Goal: Task Accomplishment & Management: Complete application form

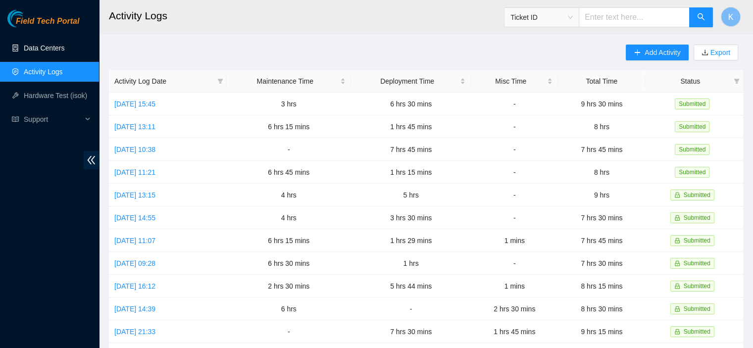
click at [44, 51] on link "Data Centers" at bounding box center [44, 48] width 41 height 8
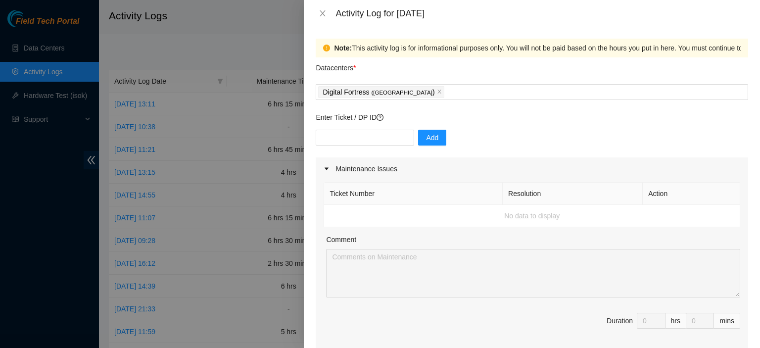
scroll to position [265, 0]
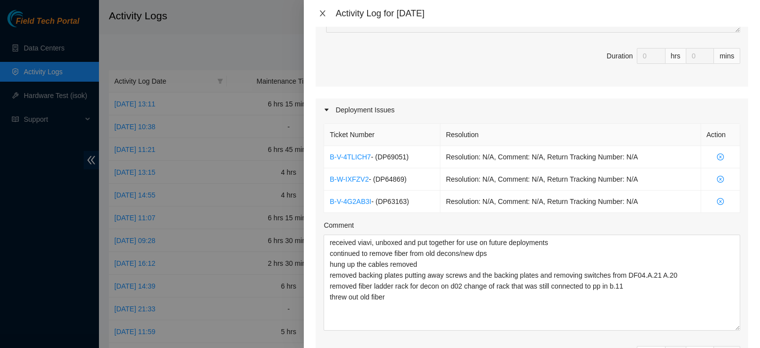
click at [323, 15] on icon "close" at bounding box center [323, 13] width 8 height 8
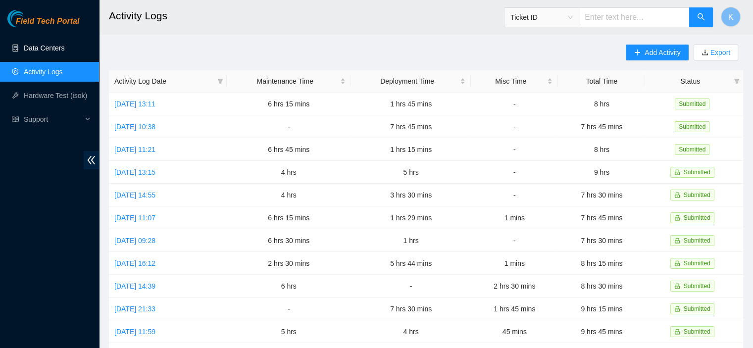
click at [52, 50] on link "Data Centers" at bounding box center [44, 48] width 41 height 8
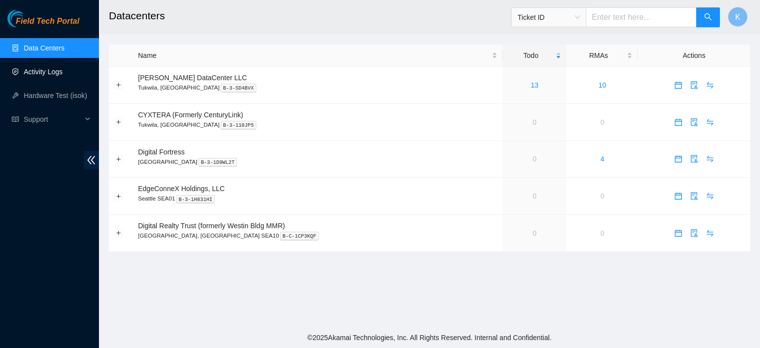
click at [43, 74] on link "Activity Logs" at bounding box center [43, 72] width 39 height 8
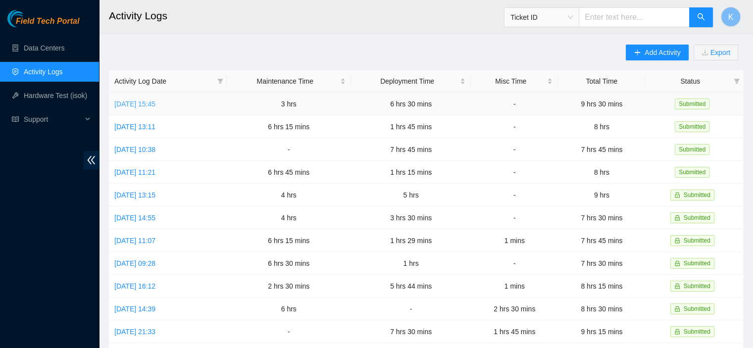
click at [142, 108] on link "Tue, 26 Aug 2025 15:45" at bounding box center [134, 104] width 41 height 8
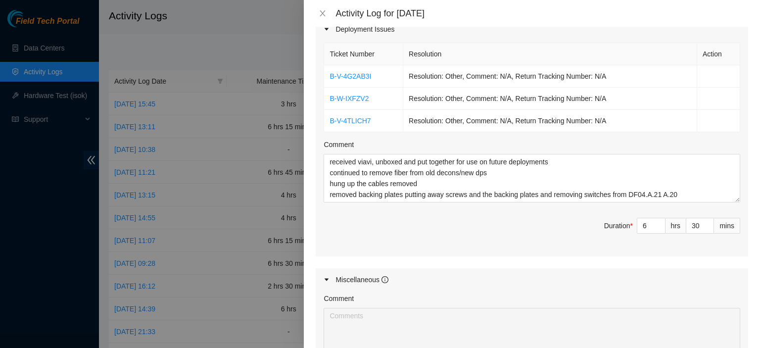
scroll to position [398, 0]
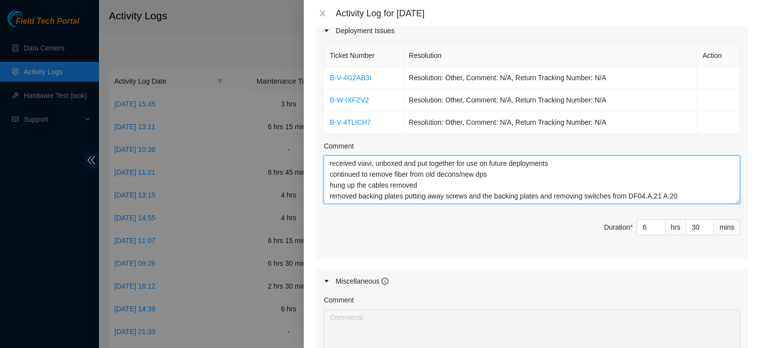
click at [687, 194] on textarea "received viavi, unboxed and put together for use on future deployments continue…" at bounding box center [532, 179] width 417 height 48
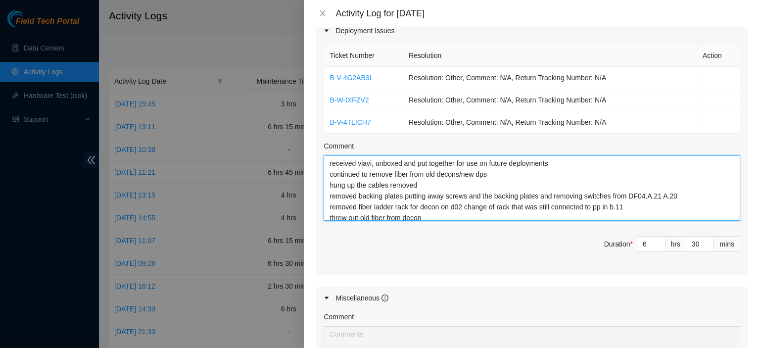
drag, startPoint x: 727, startPoint y: 198, endPoint x: 726, endPoint y: 216, distance: 18.3
click at [726, 216] on textarea "received viavi, unboxed and put together for use on future deployments continue…" at bounding box center [532, 187] width 417 height 65
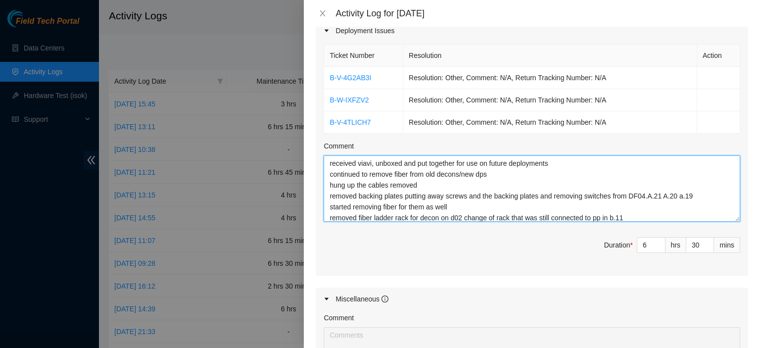
drag, startPoint x: 732, startPoint y: 217, endPoint x: 716, endPoint y: 201, distance: 22.7
click at [735, 240] on div "Ticket Number Resolution Action B-V-4G2AB3I Resolution: Other, Comment: N/A, Re…" at bounding box center [532, 159] width 432 height 234
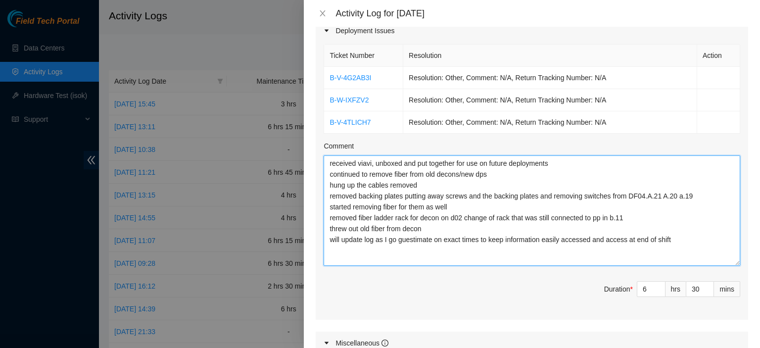
drag, startPoint x: 725, startPoint y: 215, endPoint x: 730, endPoint y: 260, distance: 44.8
click at [730, 260] on textarea "received viavi, unboxed and put together for use on future deployments continue…" at bounding box center [532, 210] width 417 height 110
click at [600, 207] on textarea "received viavi, unboxed and put together for use on future deployments continue…" at bounding box center [532, 210] width 417 height 110
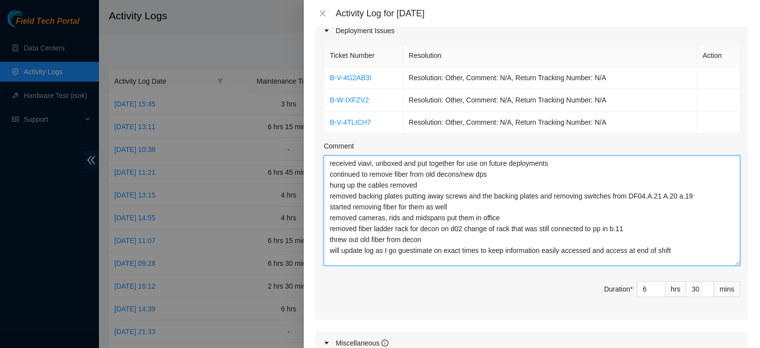
click at [679, 249] on textarea "received viavi, unboxed and put together for use on future deployments continue…" at bounding box center [532, 210] width 417 height 110
click at [610, 261] on textarea "received viavi, unboxed and put together for use on future deployments continue…" at bounding box center [532, 210] width 417 height 110
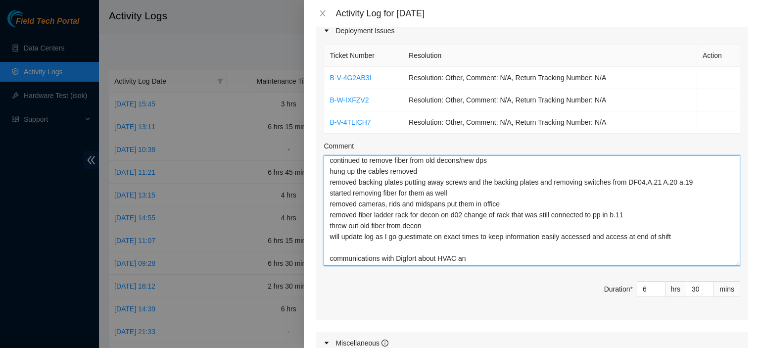
drag, startPoint x: 331, startPoint y: 254, endPoint x: 558, endPoint y: 255, distance: 227.1
click at [558, 255] on textarea "received viavi, unboxed and put together for use on future deployments continue…" at bounding box center [532, 210] width 417 height 110
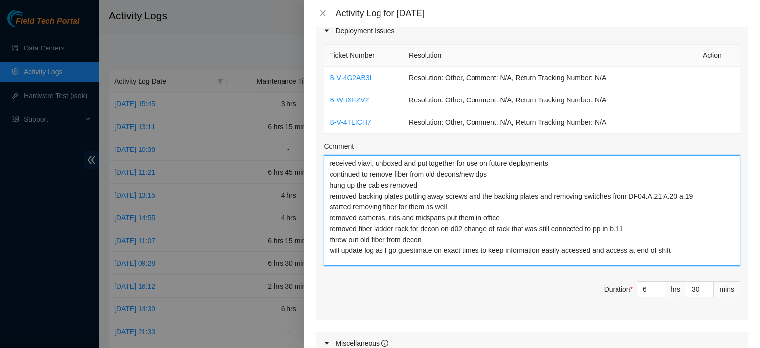
type textarea "received viavi, unboxed and put together for use on future deployments continue…"
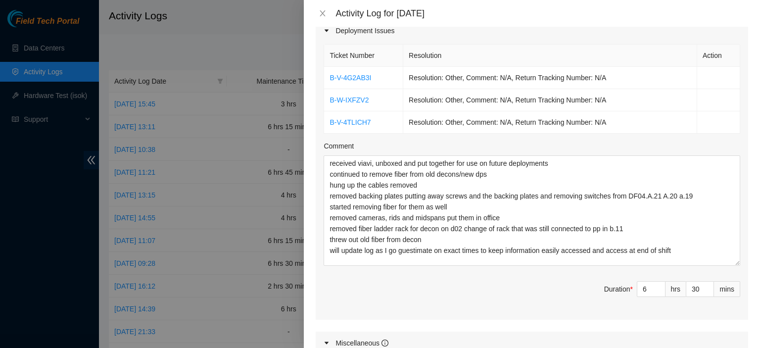
scroll to position [112, 0]
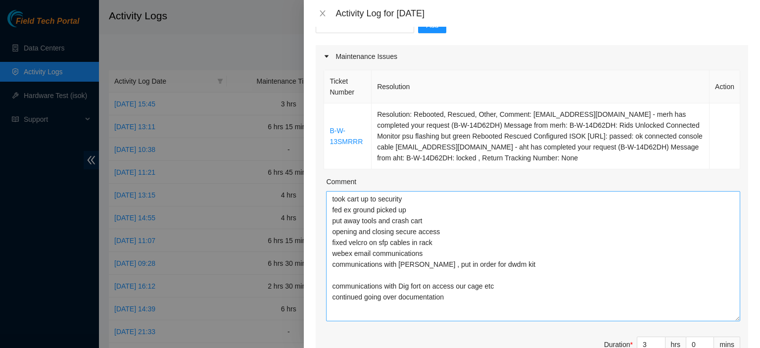
drag, startPoint x: 728, startPoint y: 237, endPoint x: 706, endPoint y: 273, distance: 43.1
click at [742, 319] on div "Note: This activity log is for informational purposes only. You will not be pai…" at bounding box center [532, 187] width 456 height 321
click at [506, 282] on textarea "took cart up to security fed ex ground picked up put away tools and crash cart …" at bounding box center [533, 256] width 414 height 131
click at [463, 295] on textarea "took cart up to security fed ex ground picked up put away tools and crash cart …" at bounding box center [533, 256] width 414 height 131
click at [444, 232] on textarea "took cart up to security fed ex ground picked up put away tools and crash cart …" at bounding box center [533, 256] width 414 height 131
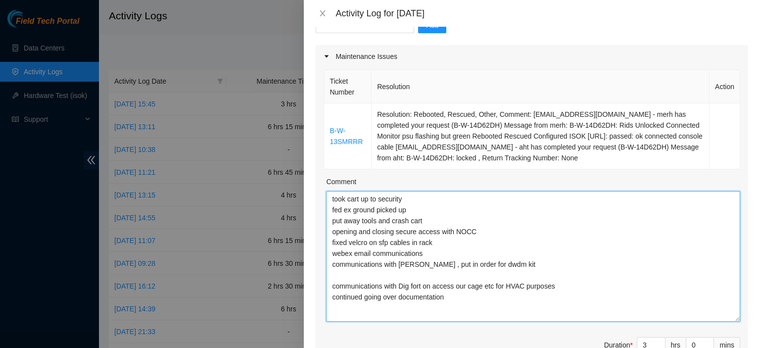
type textarea "took cart up to security fed ex ground picked up put away tools and crash cart …"
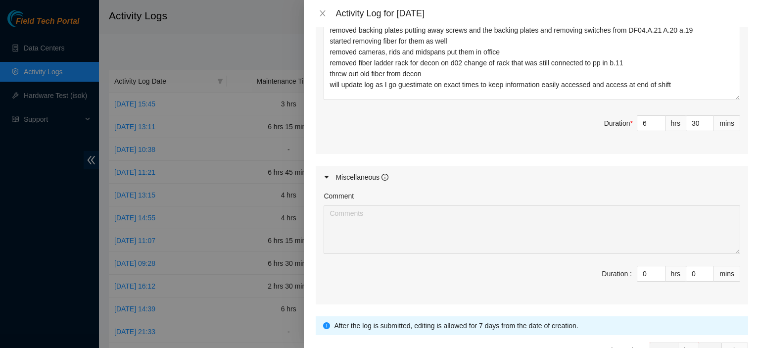
scroll to position [708, 0]
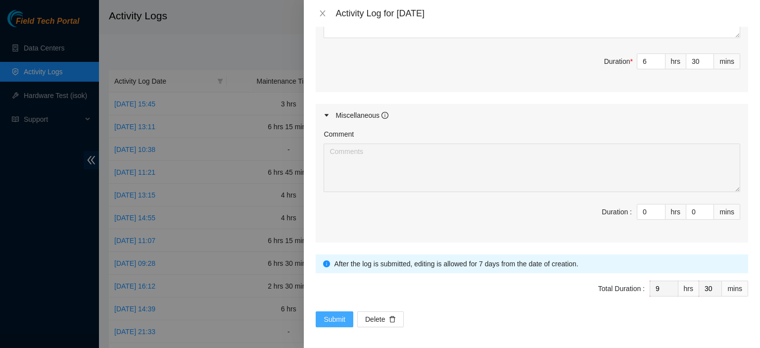
click at [319, 320] on button "Submit" at bounding box center [335, 319] width 38 height 16
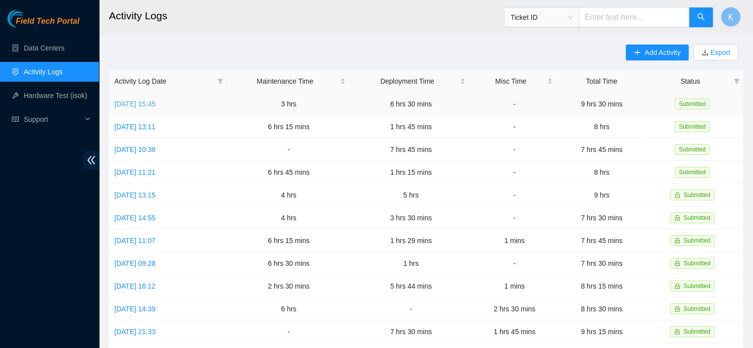
click at [155, 108] on link "Tue, 26 Aug 2025 15:45" at bounding box center [134, 104] width 41 height 8
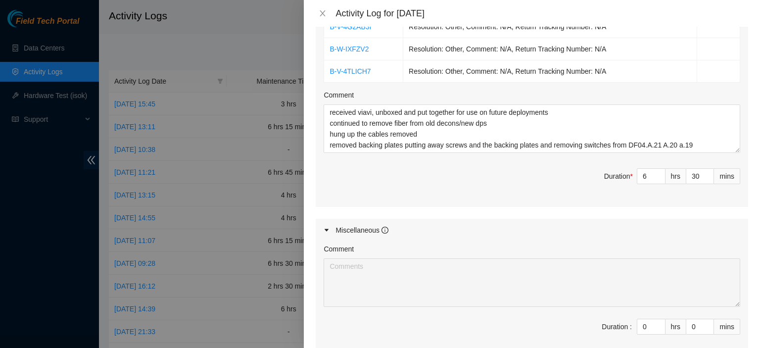
scroll to position [445, 0]
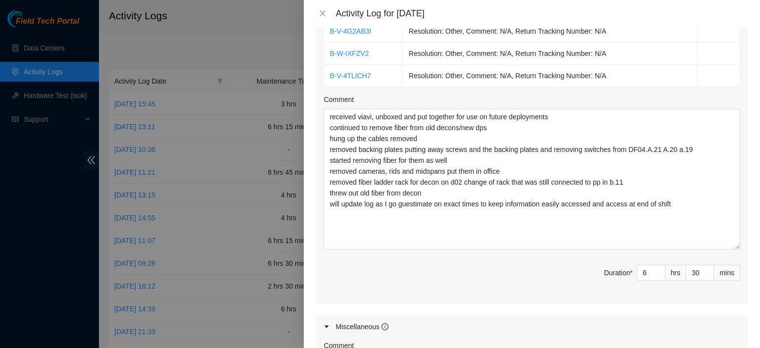
drag, startPoint x: 730, startPoint y: 154, endPoint x: 758, endPoint y: 246, distance: 96.6
click at [758, 246] on div "Note: This activity log is for informational purposes only. You will not be pai…" at bounding box center [532, 187] width 456 height 321
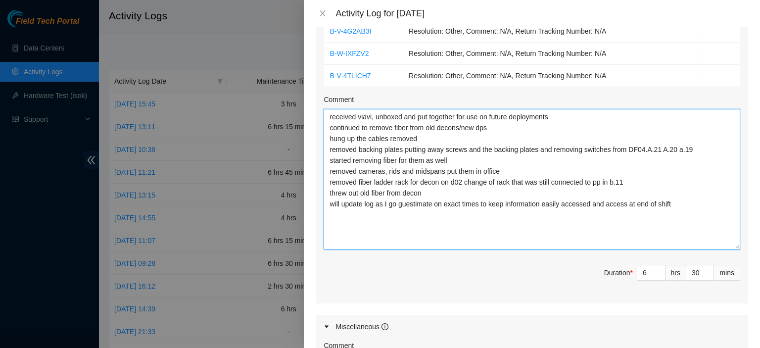
click at [701, 199] on textarea "received viavi, unboxed and put together for use on future deployments continue…" at bounding box center [532, 179] width 417 height 141
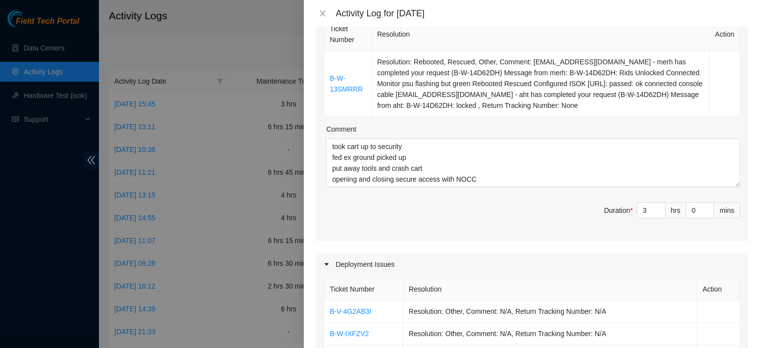
scroll to position [170, 0]
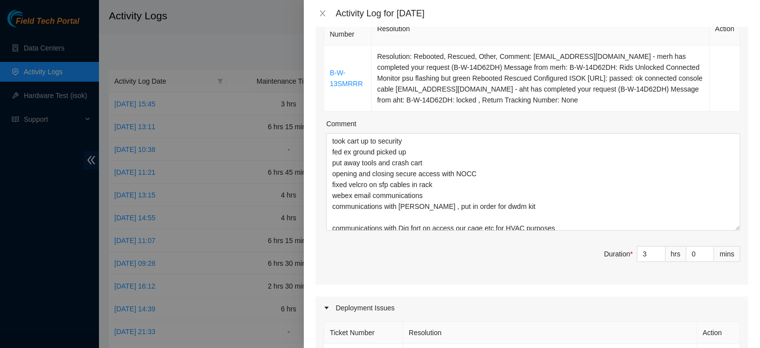
drag, startPoint x: 728, startPoint y: 177, endPoint x: 737, endPoint y: 227, distance: 50.3
click at [737, 227] on div "Ticket Number Resolution Action B-W-13SMRRR Resolution: Rebooted, Rescued, Othe…" at bounding box center [532, 147] width 432 height 275
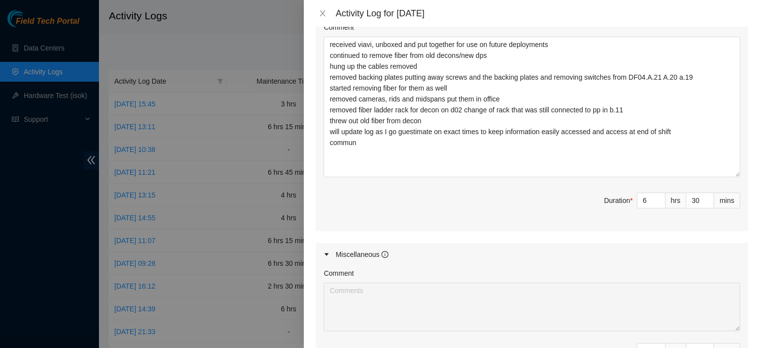
scroll to position [564, 0]
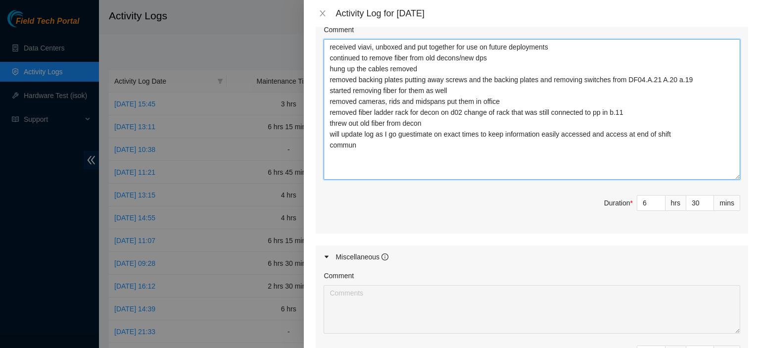
drag, startPoint x: 370, startPoint y: 145, endPoint x: 324, endPoint y: 145, distance: 46.0
click at [324, 145] on textarea "received viavi, unboxed and put together for use on future deployments continue…" at bounding box center [532, 109] width 417 height 141
click at [430, 122] on textarea "received viavi, unboxed and put together for use on future deployments continue…" at bounding box center [532, 109] width 417 height 141
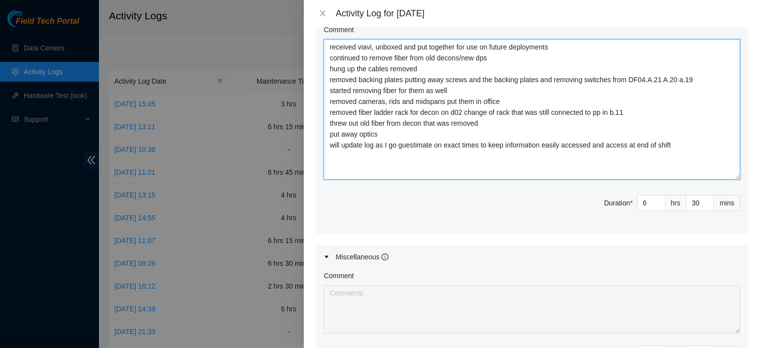
click at [683, 147] on textarea "received viavi, unboxed and put together for use on future deployments continue…" at bounding box center [532, 109] width 417 height 141
type textarea "received viavi, unboxed and put together for use on future deployments continue…"
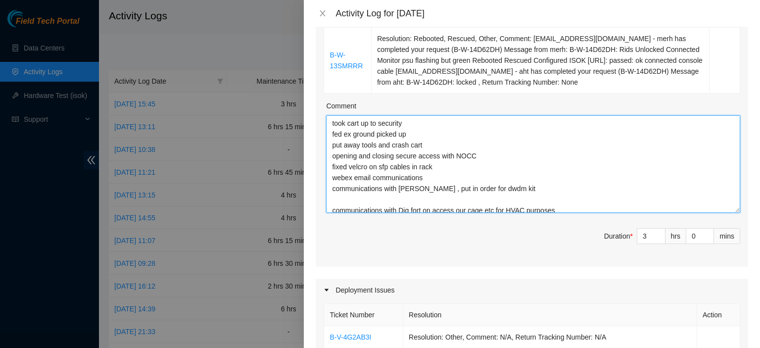
scroll to position [16, 0]
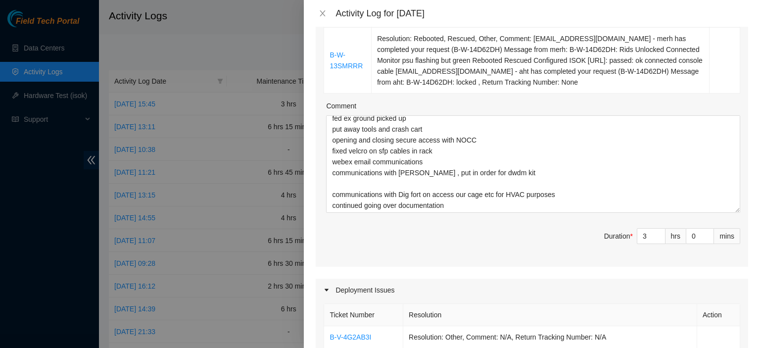
click at [644, 212] on div "Ticket Number Resolution Action B-W-13SMRRR Resolution: Rebooted, Rescued, Othe…" at bounding box center [532, 129] width 432 height 275
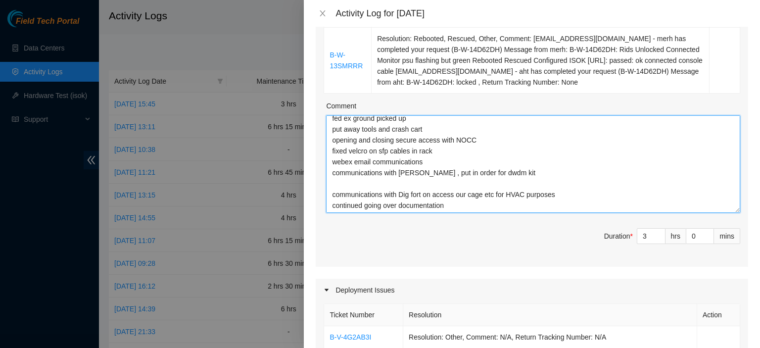
click at [640, 205] on textarea "took cart up to security fed ex ground picked up put away tools and crash cart …" at bounding box center [533, 163] width 414 height 97
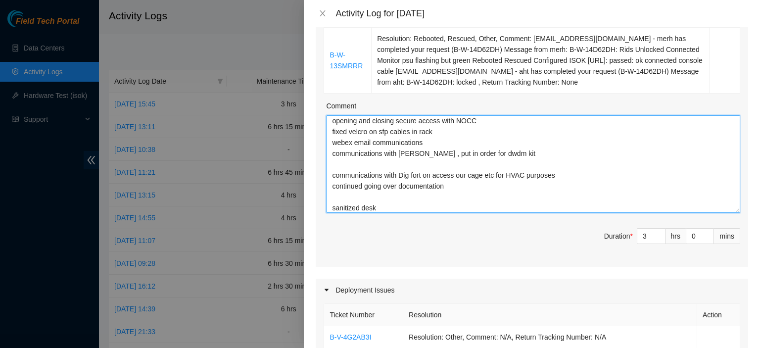
type textarea "took cart up to security fed ex ground picked up put away tools and crash cart …"
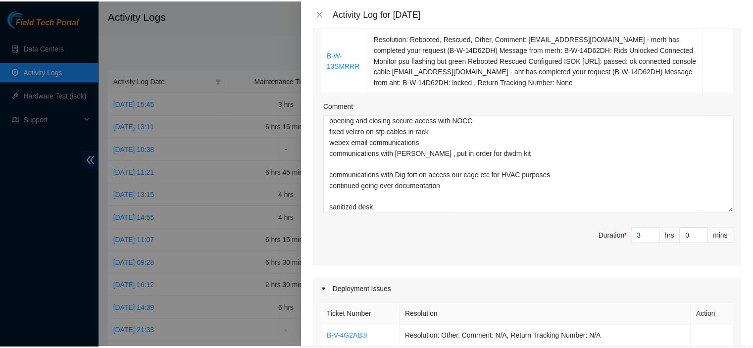
scroll to position [705, 0]
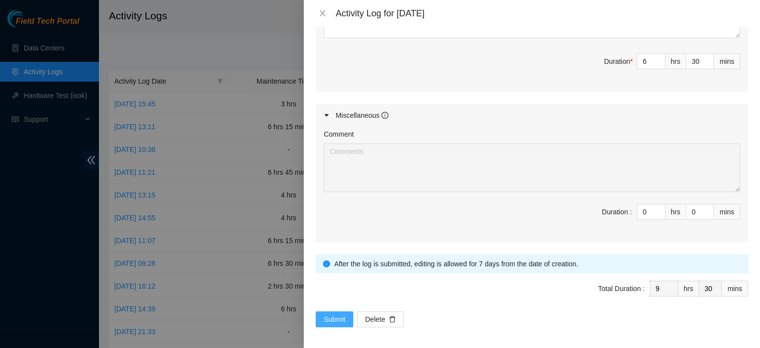
click at [330, 314] on span "Submit" at bounding box center [335, 319] width 22 height 11
